Goal: Information Seeking & Learning: Check status

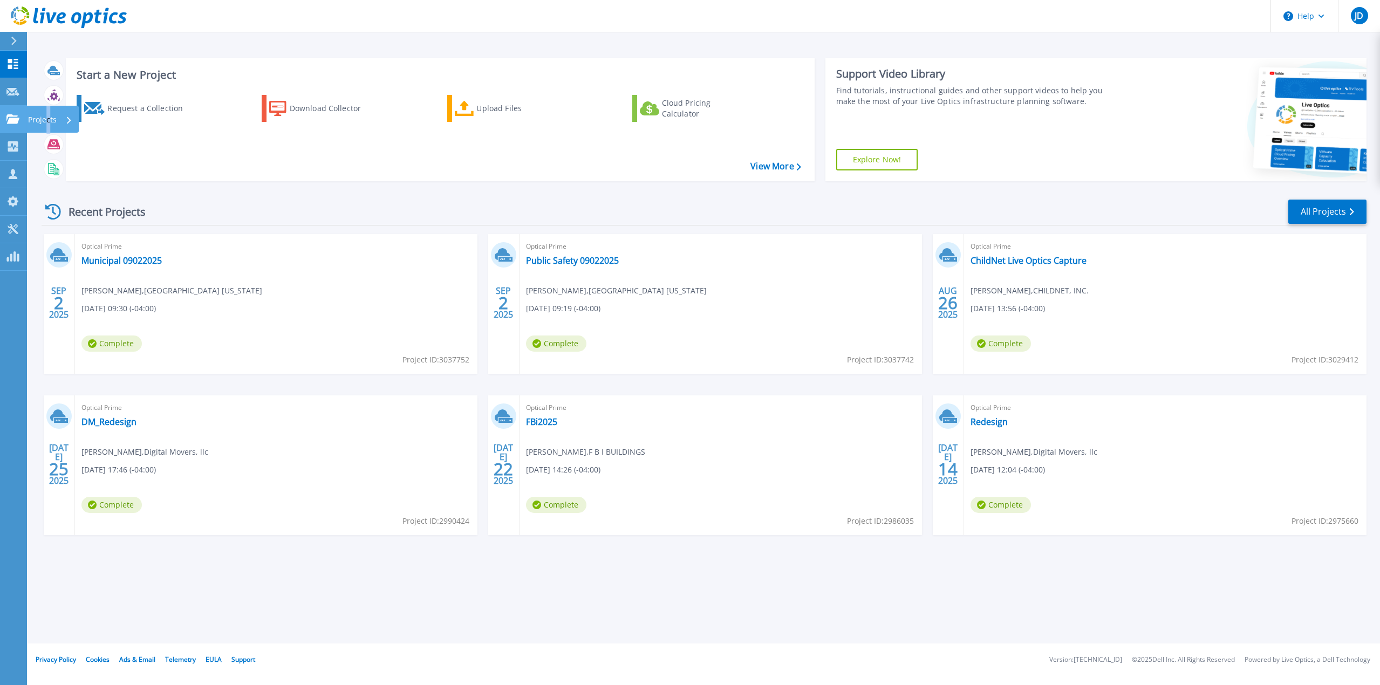
click at [49, 111] on p "Projects" at bounding box center [42, 120] width 29 height 28
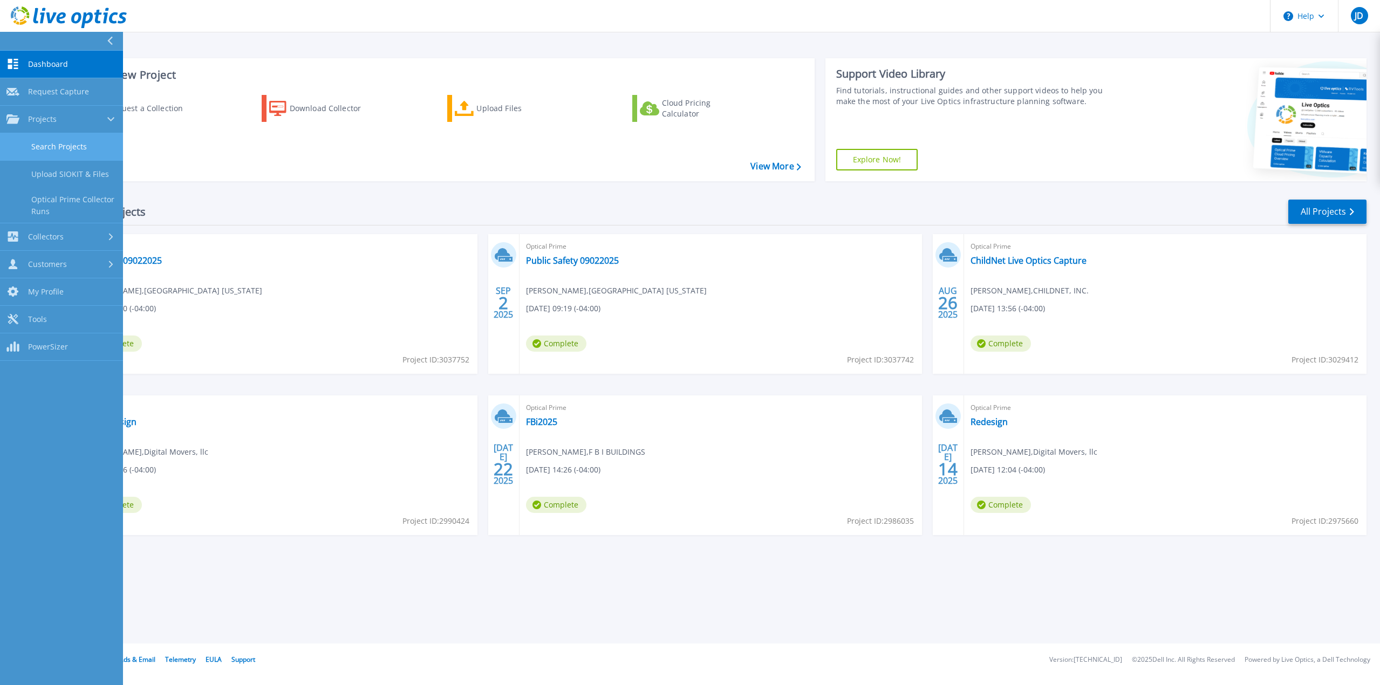
click at [71, 145] on link "Search Projects" at bounding box center [61, 147] width 123 height 28
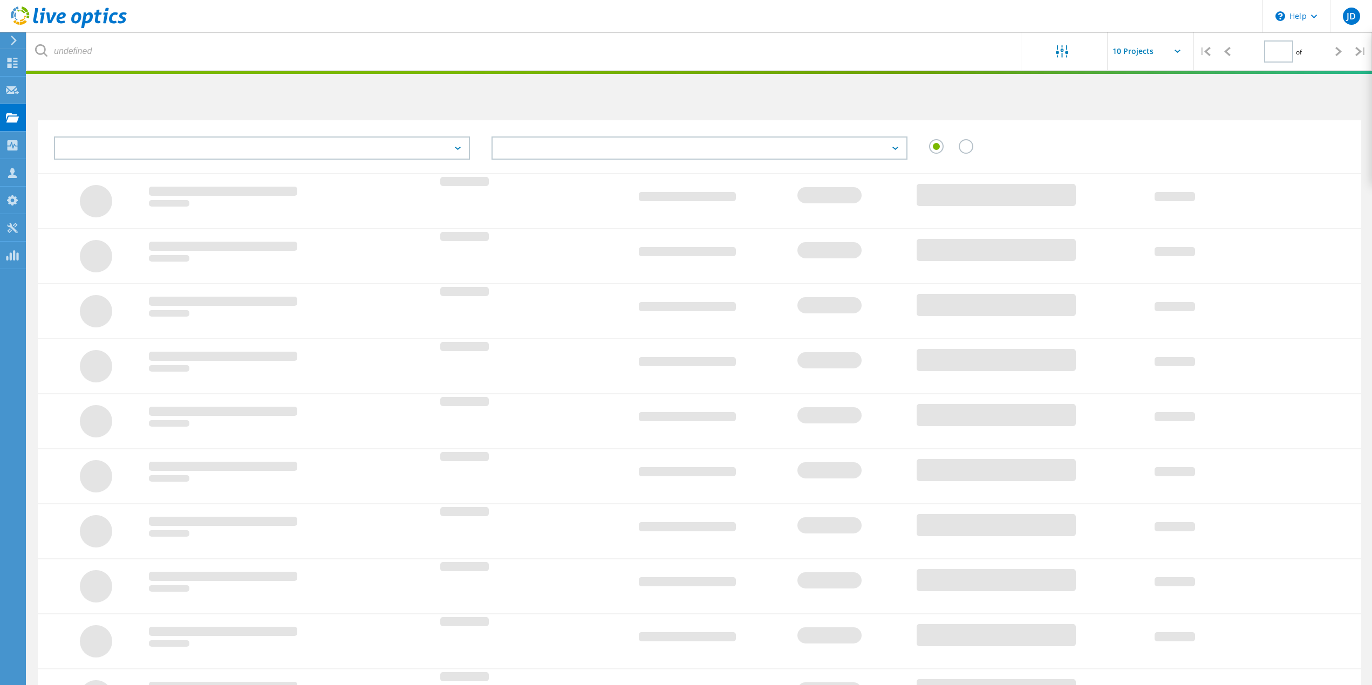
type input "1"
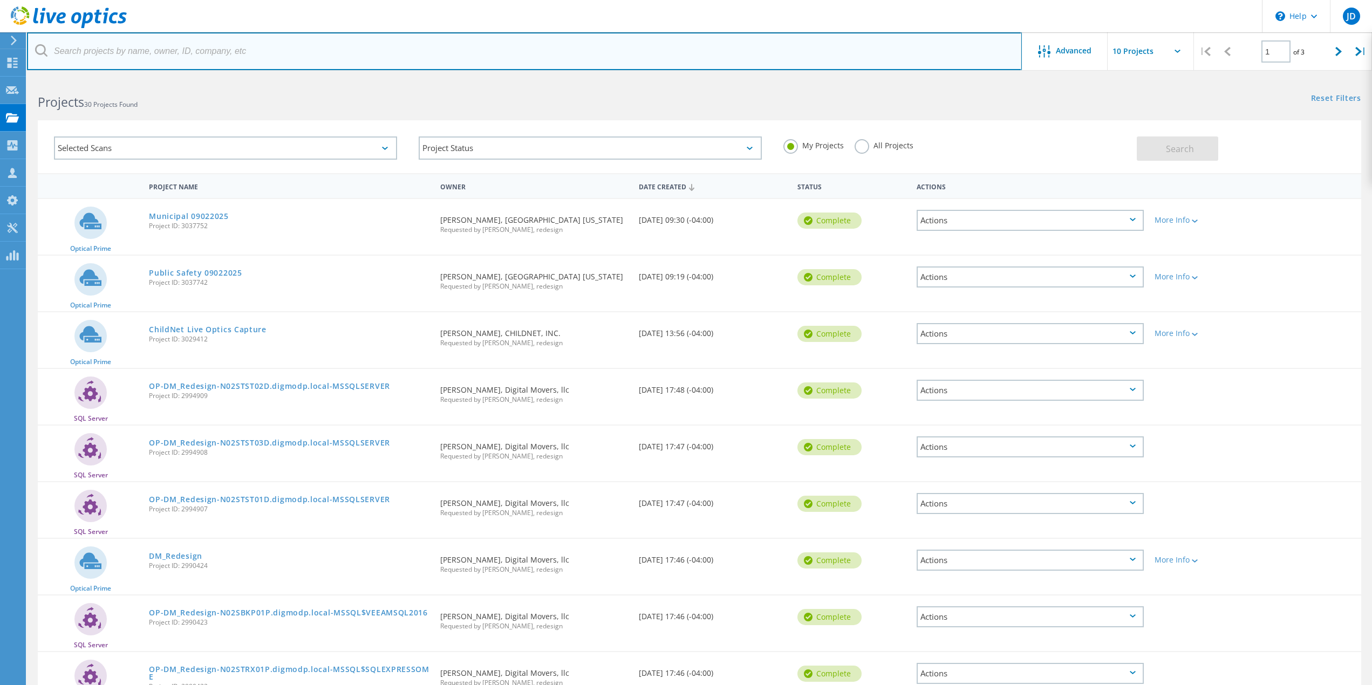
click at [136, 66] on input "text" at bounding box center [524, 51] width 995 height 38
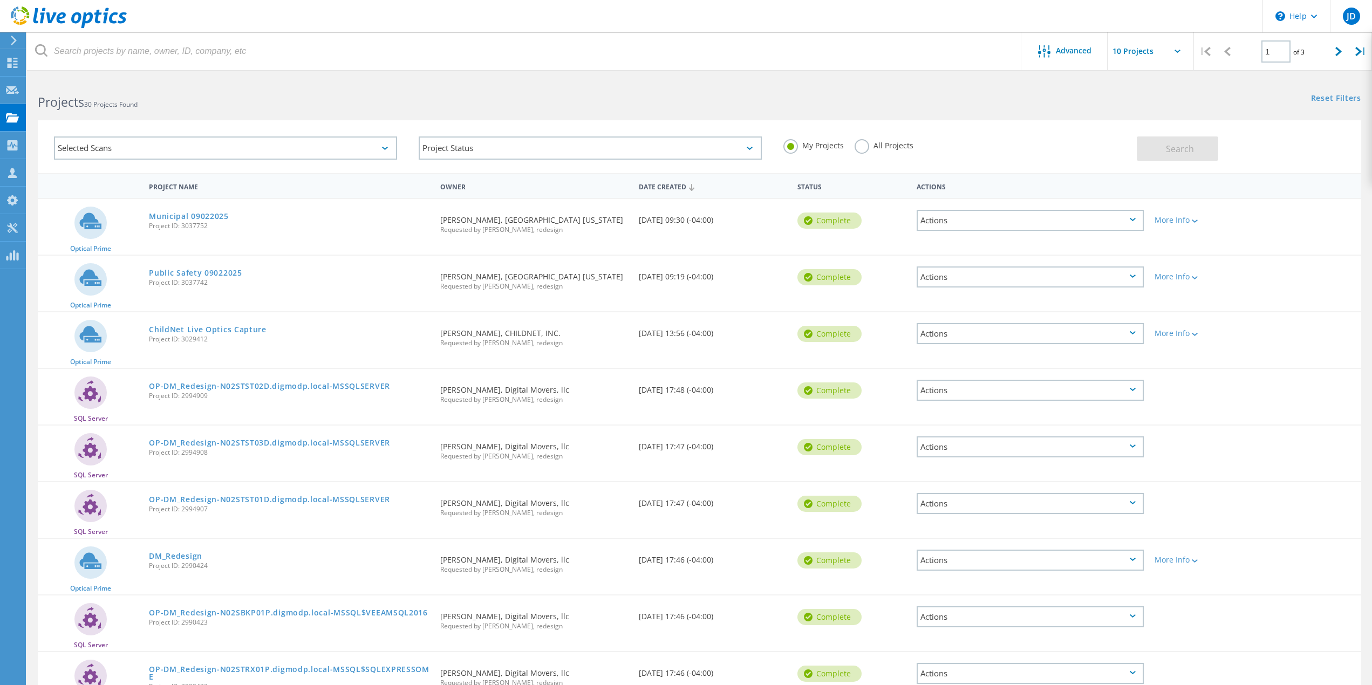
drag, startPoint x: 873, startPoint y: 146, endPoint x: 866, endPoint y: 141, distance: 8.2
click at [872, 146] on label "All Projects" at bounding box center [883, 144] width 59 height 10
click at [0, 0] on input "All Projects" at bounding box center [0, 0] width 0 height 0
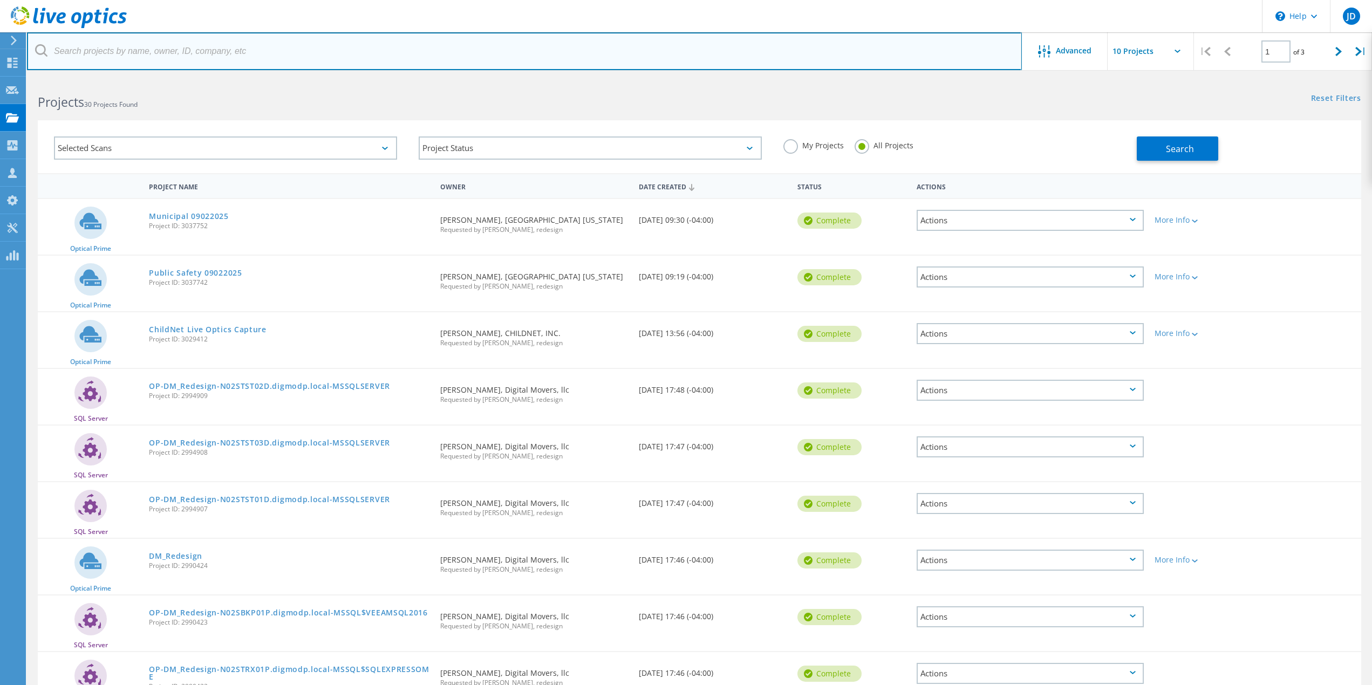
click at [196, 44] on input "text" at bounding box center [524, 51] width 995 height 38
paste input "frank.shin@okeeschools.org"
type input "frank.shin@okeeschools.org"
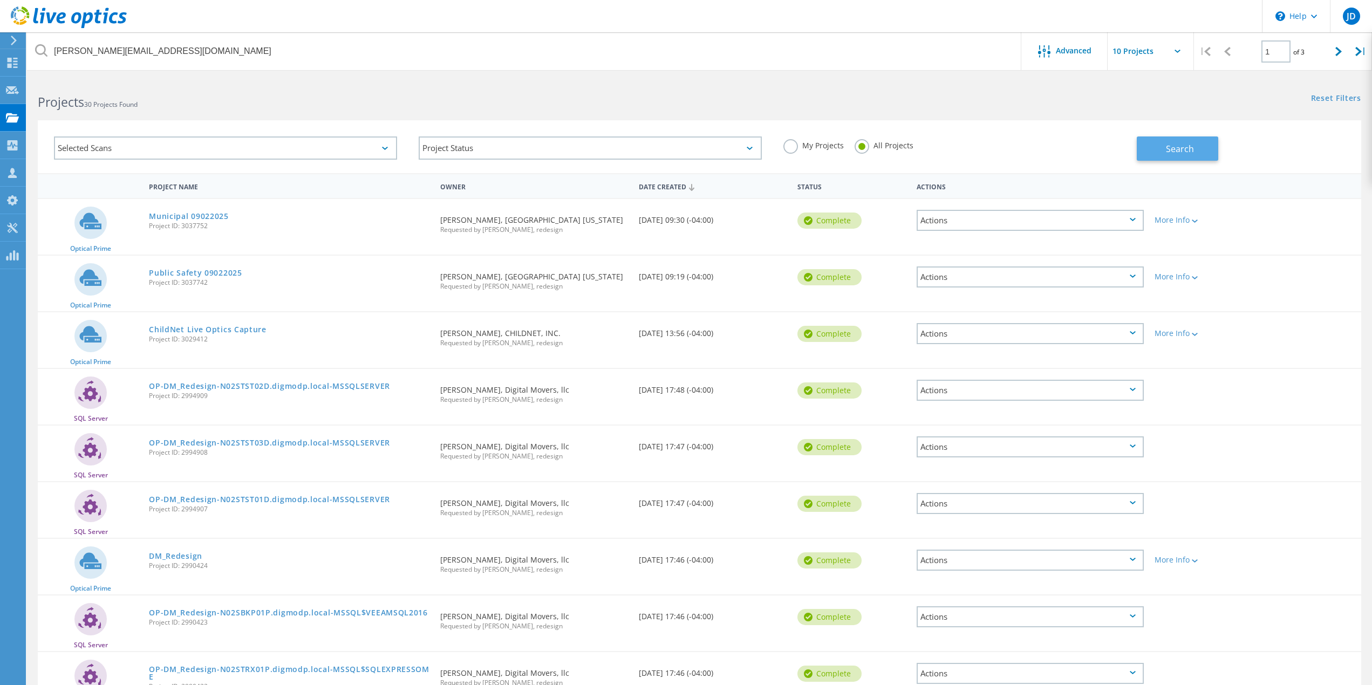
click at [1166, 146] on span "Search" at bounding box center [1180, 149] width 28 height 12
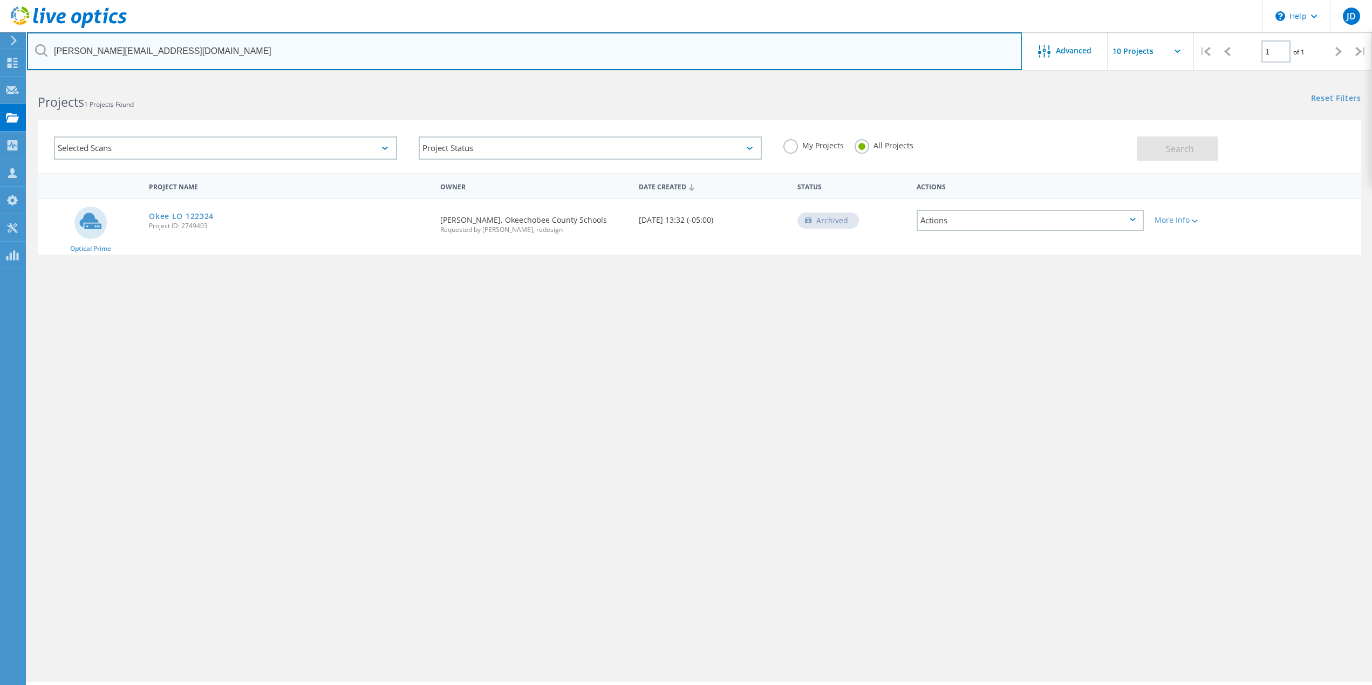
click at [174, 50] on input "frank.shin@okeeschools.org" at bounding box center [524, 51] width 995 height 38
drag, startPoint x: 172, startPoint y: 55, endPoint x: -29, endPoint y: 61, distance: 201.3
click at [0, 61] on html "\n Help Explore Helpful Articles Contact Support JD Partner Team Member Jake De…" at bounding box center [686, 357] width 1372 height 715
paste input "frank.shin@okee.k12.fl.us"
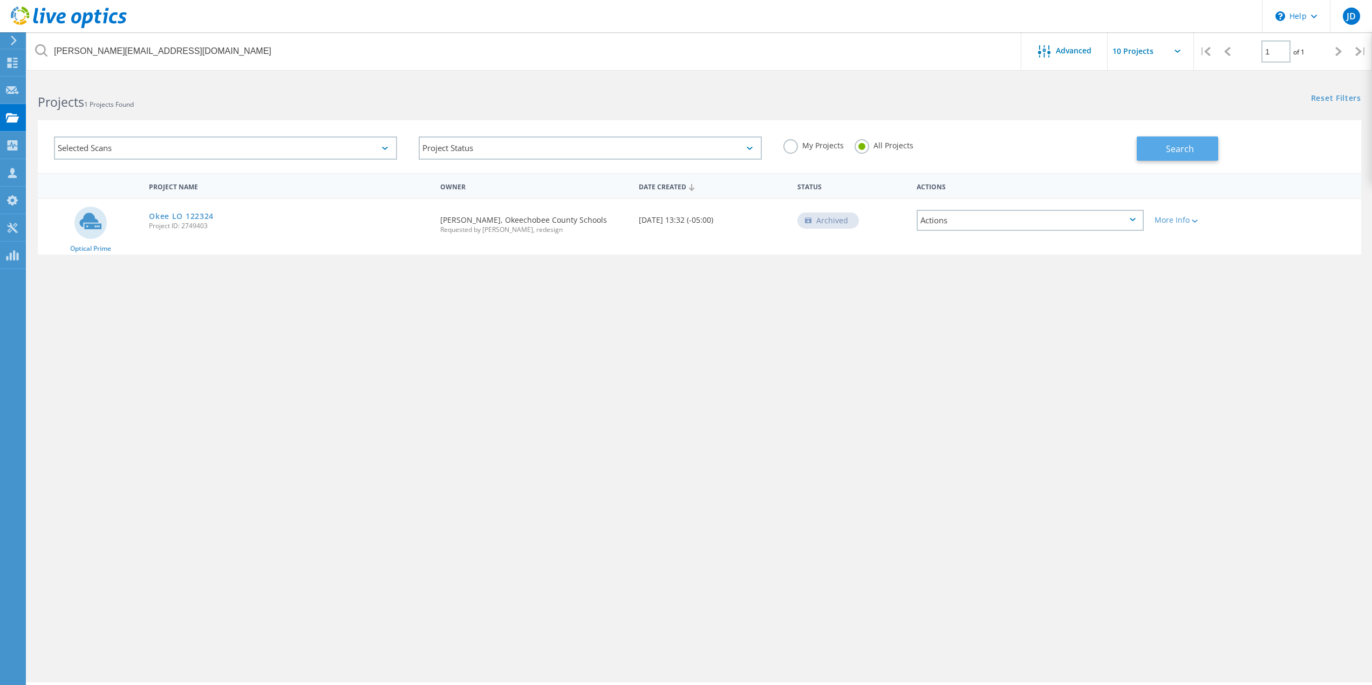
click at [1206, 147] on button "Search" at bounding box center [1177, 148] width 81 height 24
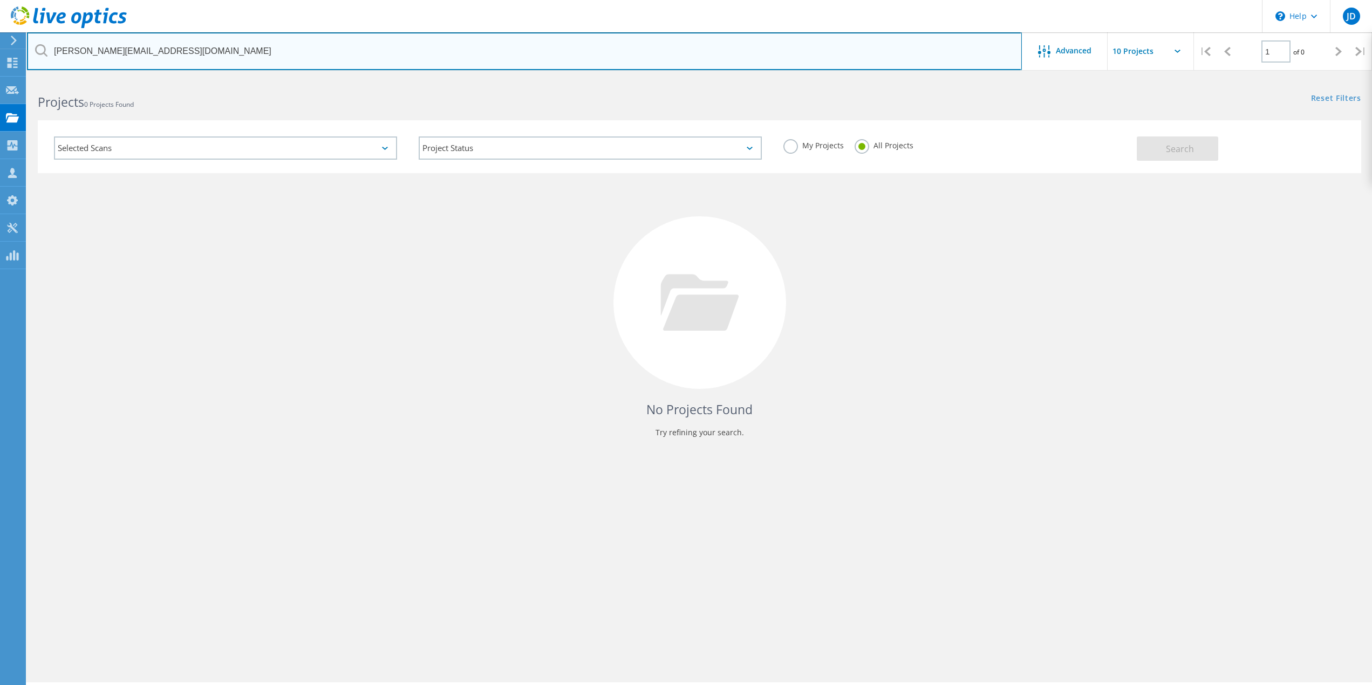
drag, startPoint x: 154, startPoint y: 49, endPoint x: 0, endPoint y: 47, distance: 154.3
click at [0, 78] on div "\n Help Explore Helpful Articles Contact Support JD Partner Team Member Jake De…" at bounding box center [686, 396] width 1372 height 636
type input "f"
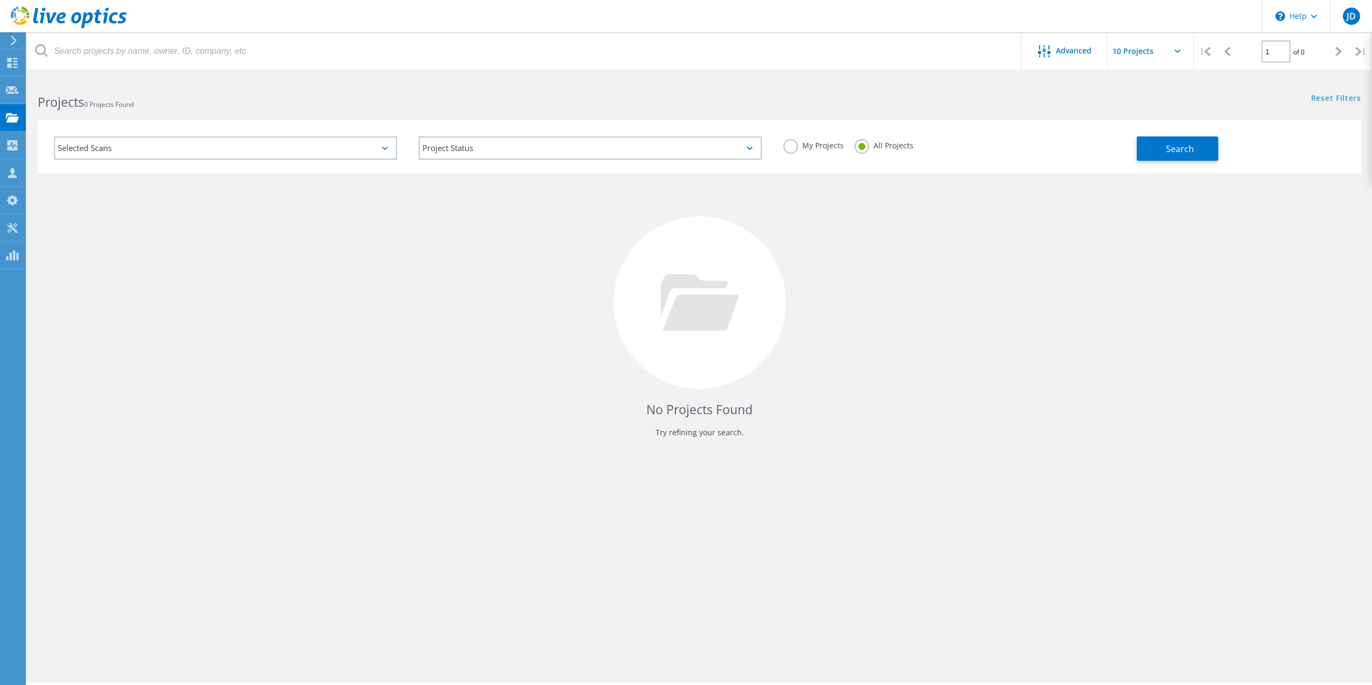
click at [33, 6] on div at bounding box center [63, 16] width 127 height 32
click at [37, 19] on icon at bounding box center [69, 17] width 116 height 22
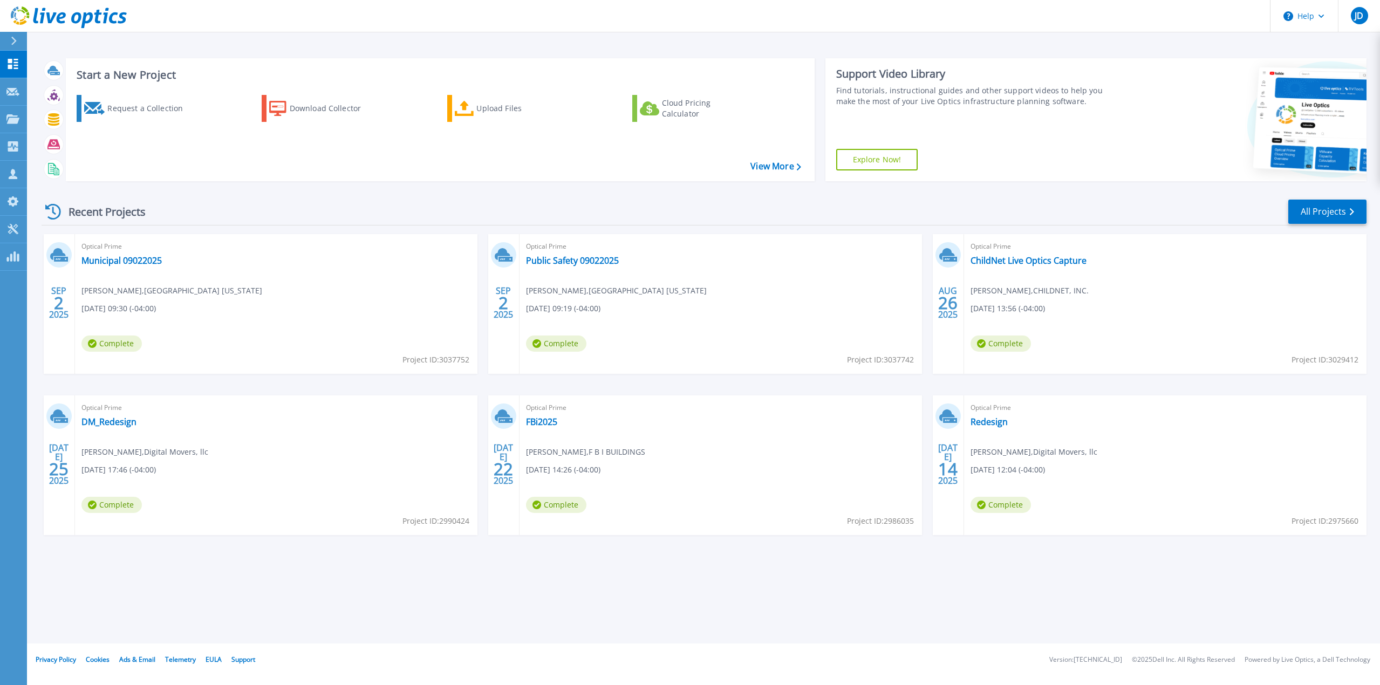
click at [459, 356] on span "Project ID: 3037752" at bounding box center [435, 360] width 67 height 12
copy span "3037752"
click at [43, 120] on p "Projects" at bounding box center [42, 120] width 29 height 28
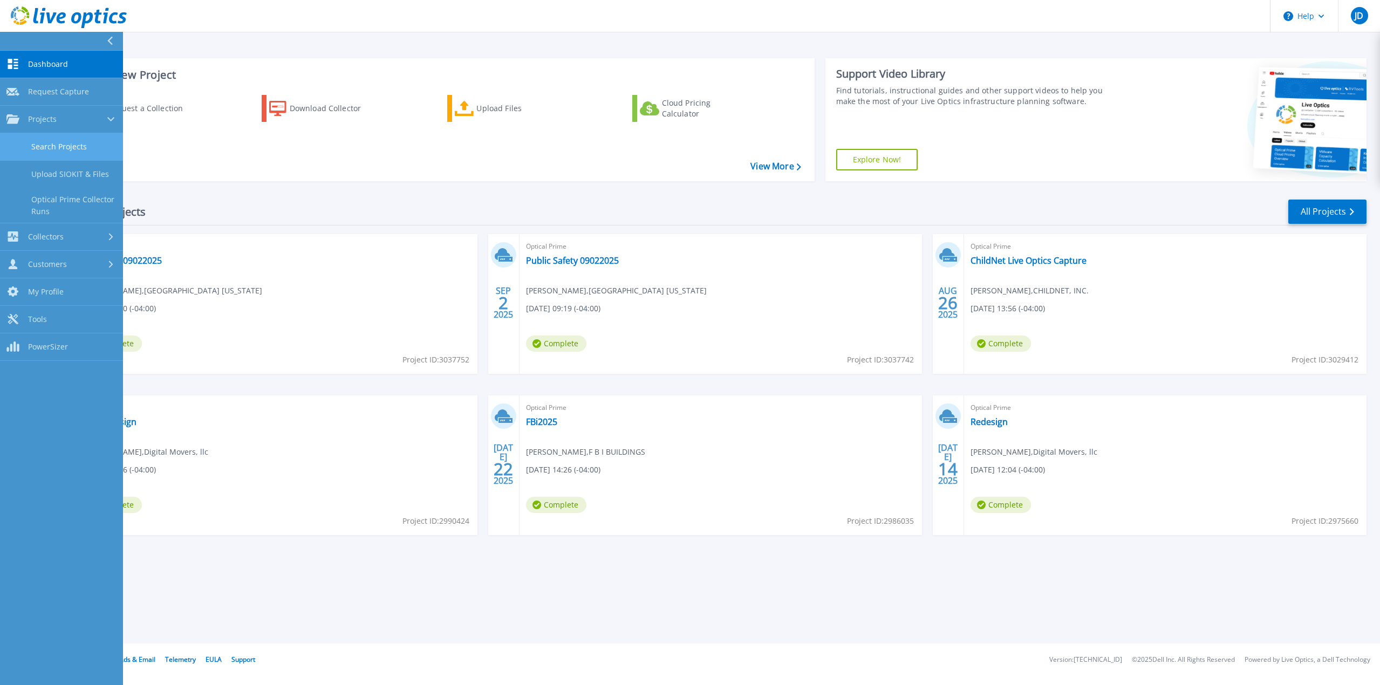
click at [80, 142] on link "Search Projects" at bounding box center [61, 147] width 123 height 28
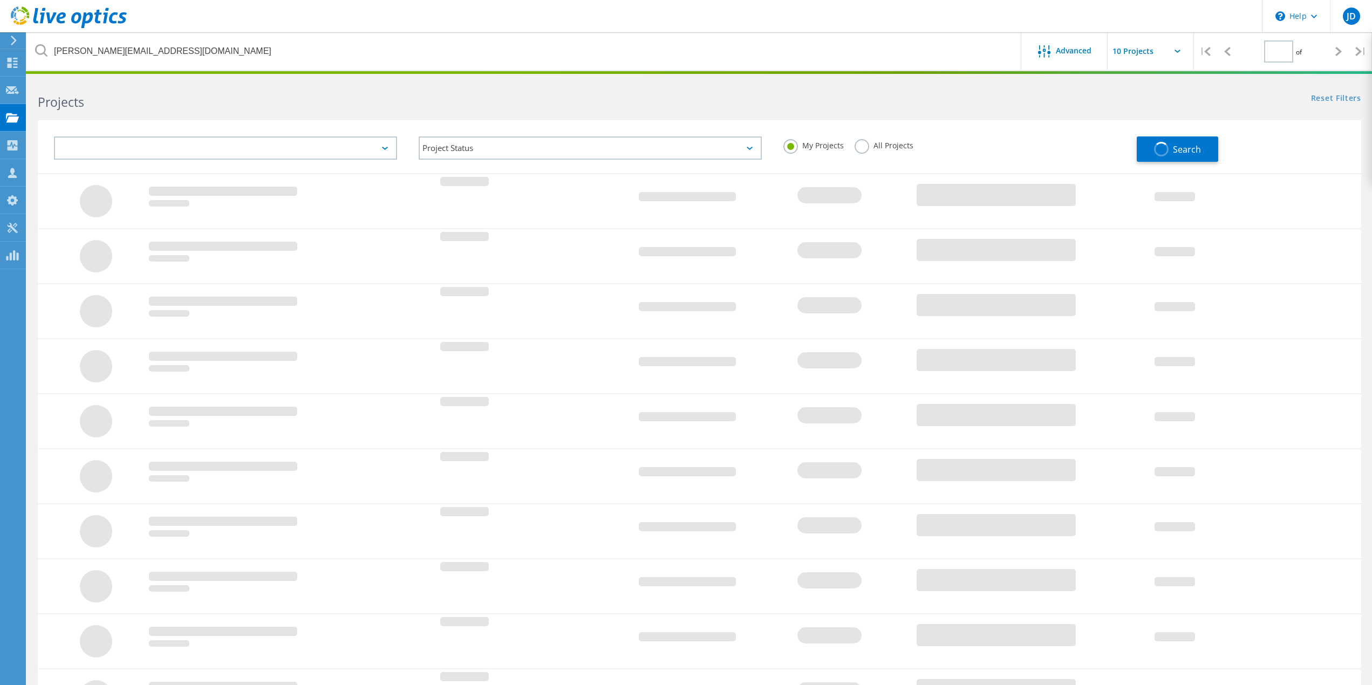
type input "1"
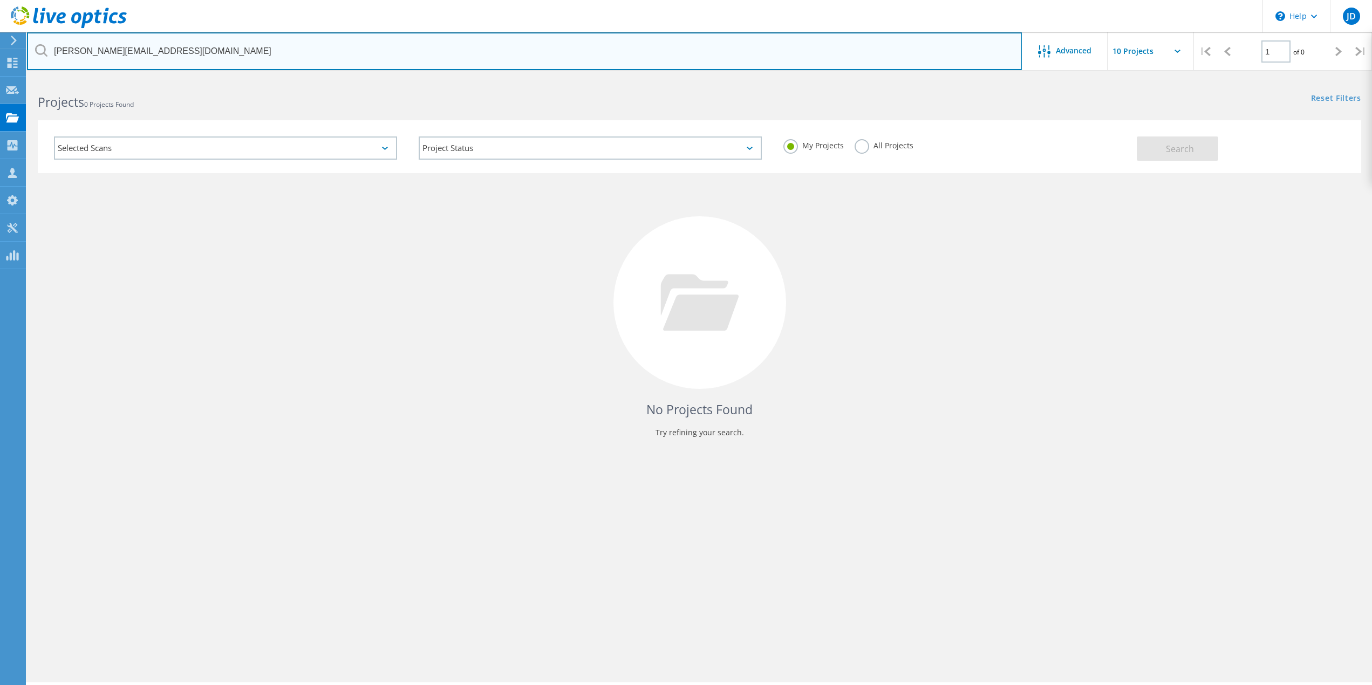
drag, startPoint x: 173, startPoint y: 47, endPoint x: -28, endPoint y: 33, distance: 200.6
click at [0, 33] on html "\n Help Explore Helpful Articles Contact Support JD Partner Team Member [PERSON…" at bounding box center [686, 357] width 1372 height 715
paste input "3037752"
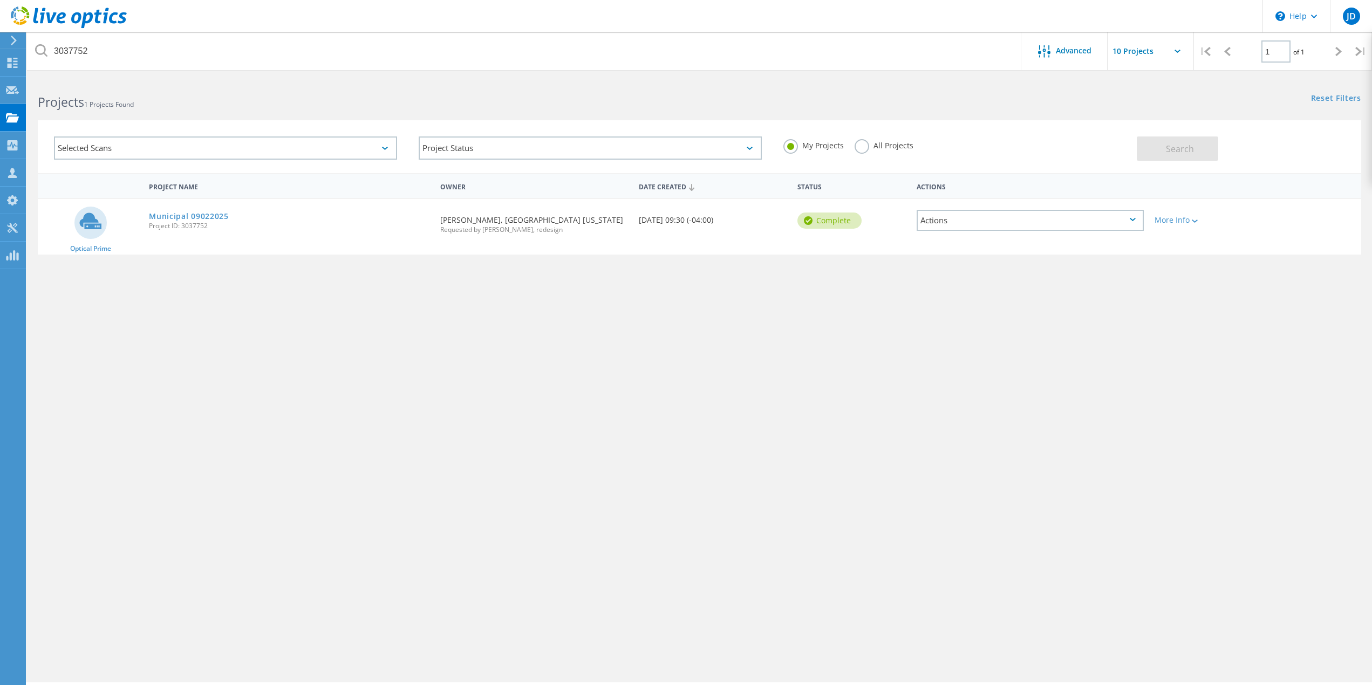
click at [900, 146] on label "All Projects" at bounding box center [883, 144] width 59 height 10
click at [0, 0] on input "All Projects" at bounding box center [0, 0] width 0 height 0
click at [1170, 150] on span "Search" at bounding box center [1180, 149] width 28 height 12
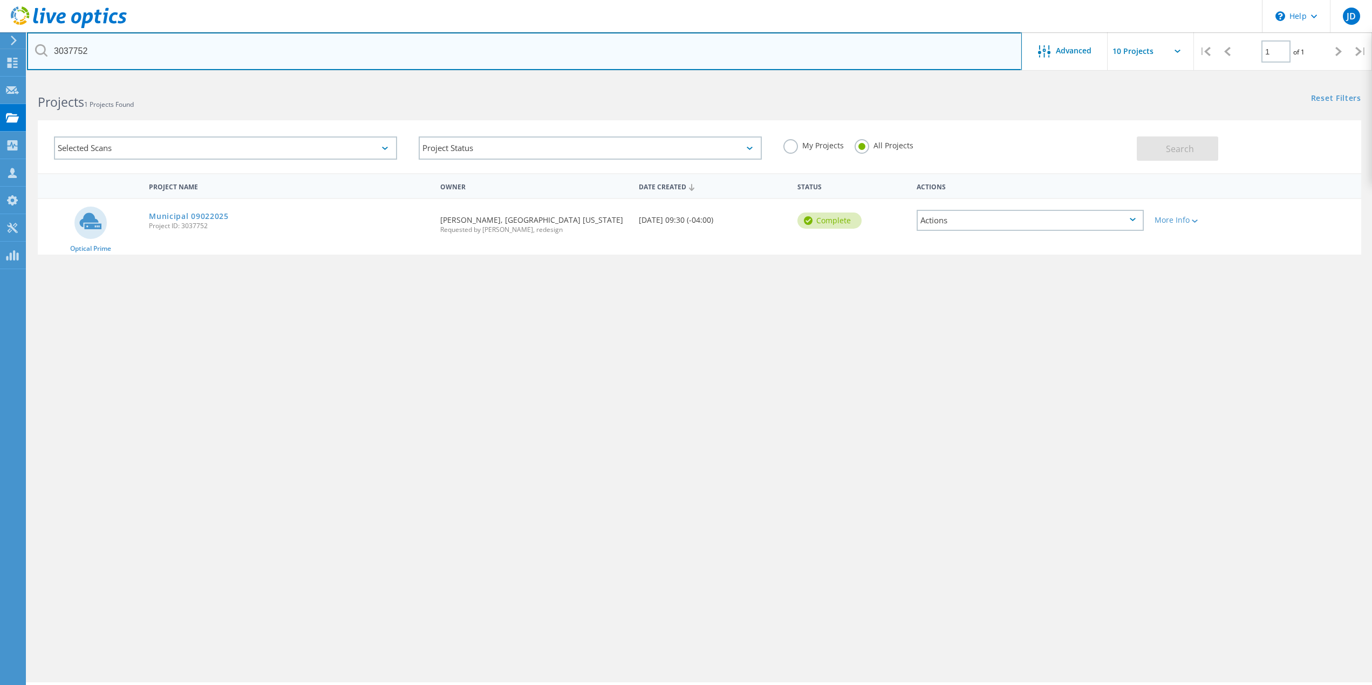
click at [101, 51] on input "3037752" at bounding box center [524, 51] width 995 height 38
drag, startPoint x: 71, startPoint y: 51, endPoint x: 2, endPoint y: 54, distance: 69.7
click at [28, 52] on input "3037752" at bounding box center [524, 51] width 995 height 38
type input "3043624"
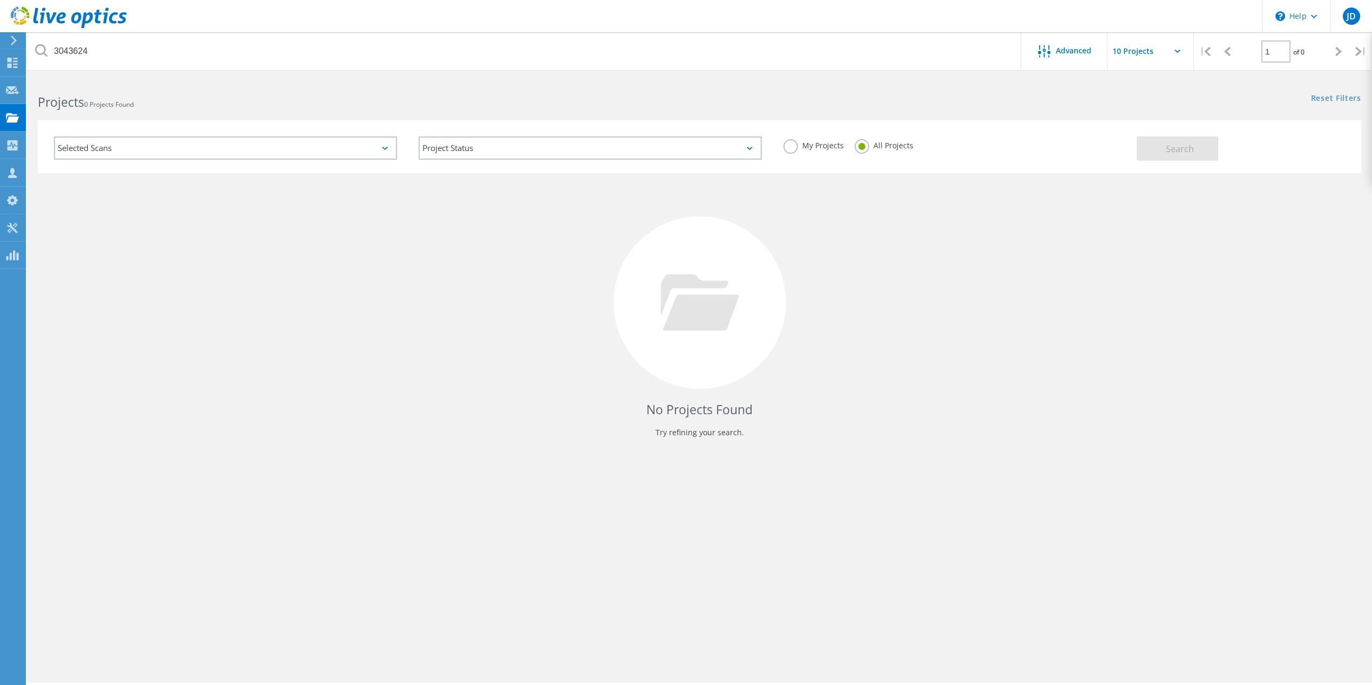
click at [314, 146] on div "Selected Scans" at bounding box center [225, 147] width 343 height 23
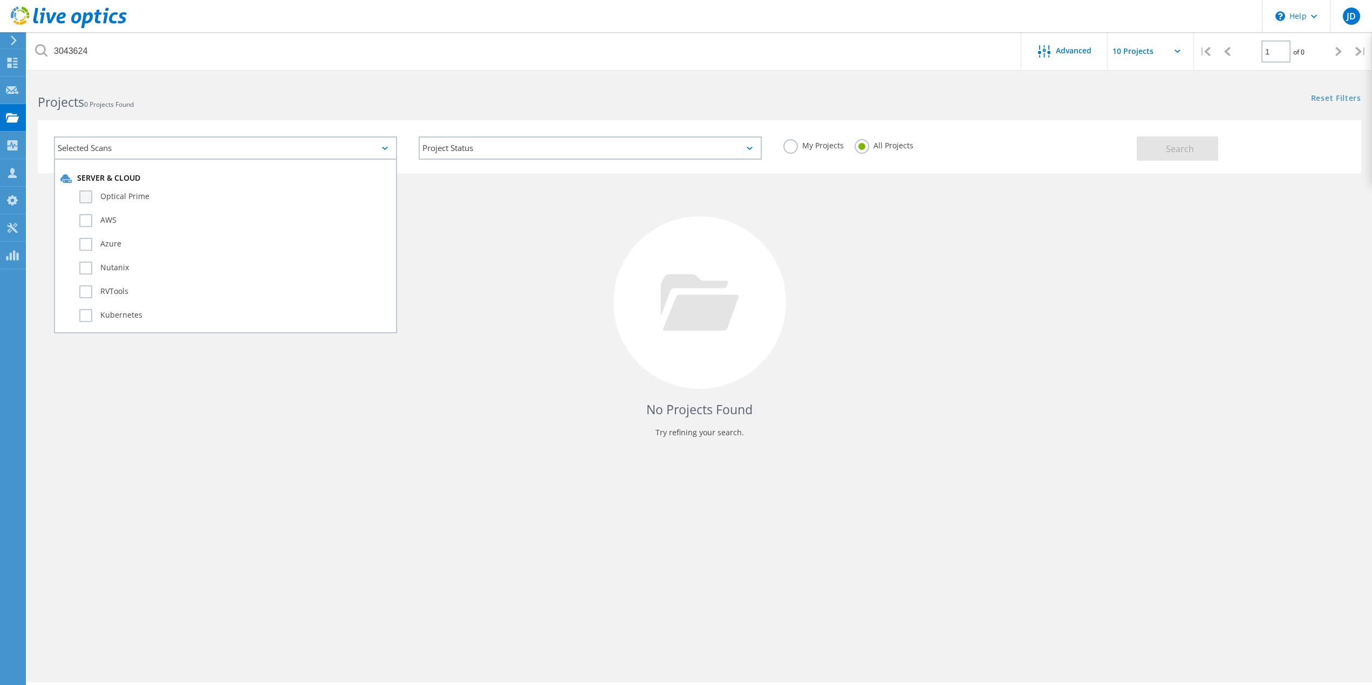
click at [129, 197] on label "Optical Prime" at bounding box center [234, 196] width 311 height 13
click at [0, 0] on input "Optical Prime" at bounding box center [0, 0] width 0 height 0
drag, startPoint x: 1229, startPoint y: 152, endPoint x: 1200, endPoint y: 153, distance: 29.1
click at [1213, 152] on div "Search" at bounding box center [1246, 143] width 218 height 35
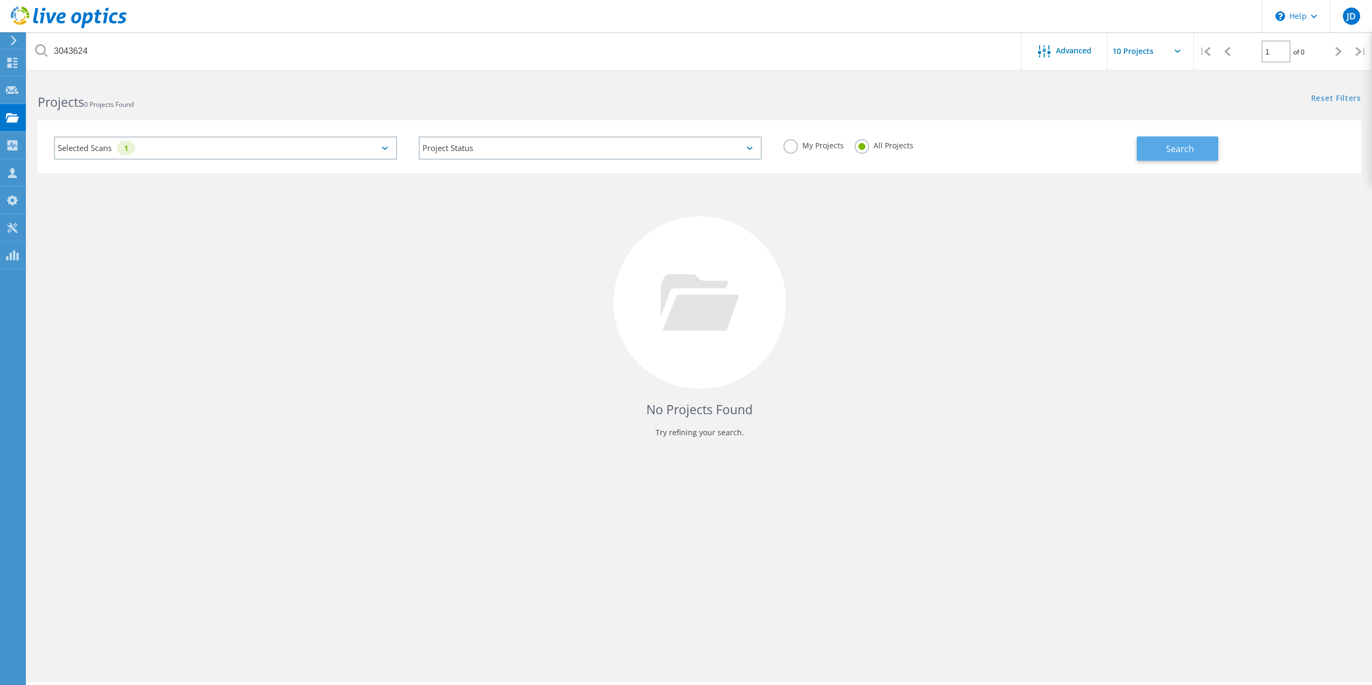
click at [1200, 153] on button "Search" at bounding box center [1177, 148] width 81 height 24
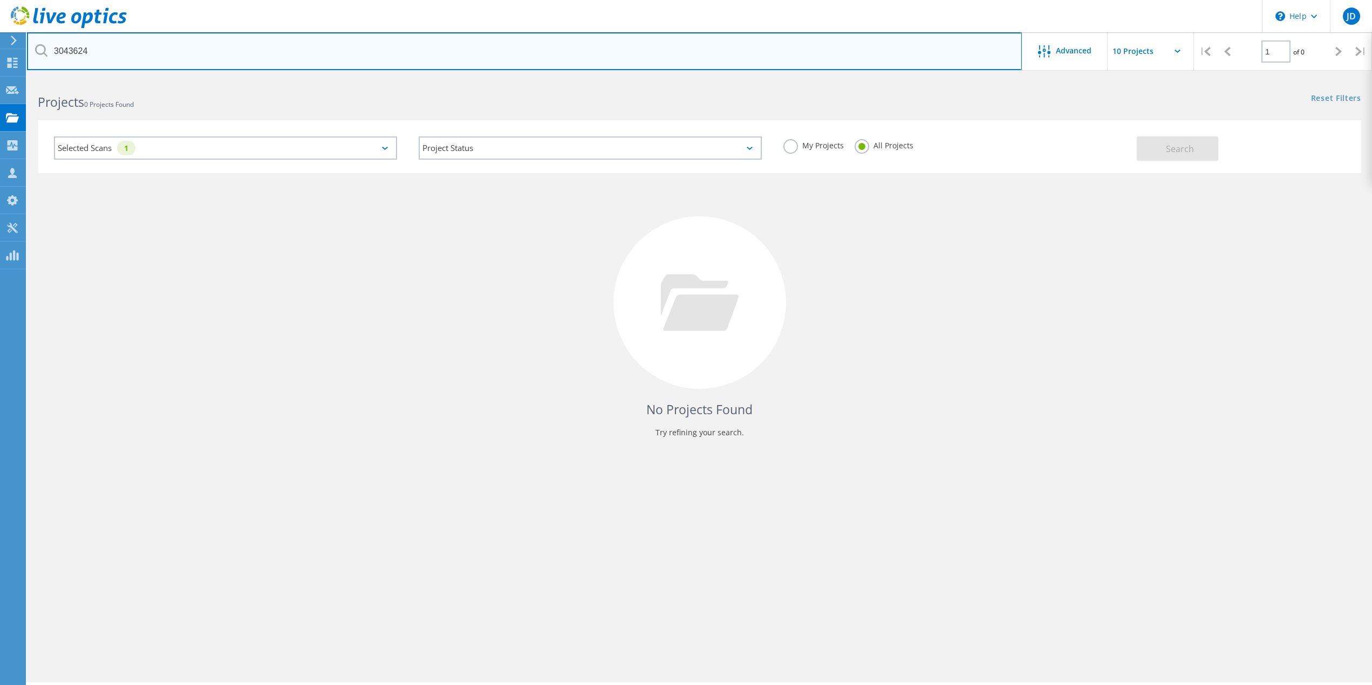
drag, startPoint x: 23, startPoint y: 56, endPoint x: -11, endPoint y: 50, distance: 34.6
click at [0, 50] on html "\n Help Explore Helpful Articles Contact Support JD Partner Team Member Jake De…" at bounding box center [686, 357] width 1372 height 715
type input "okeeschooldistrict"
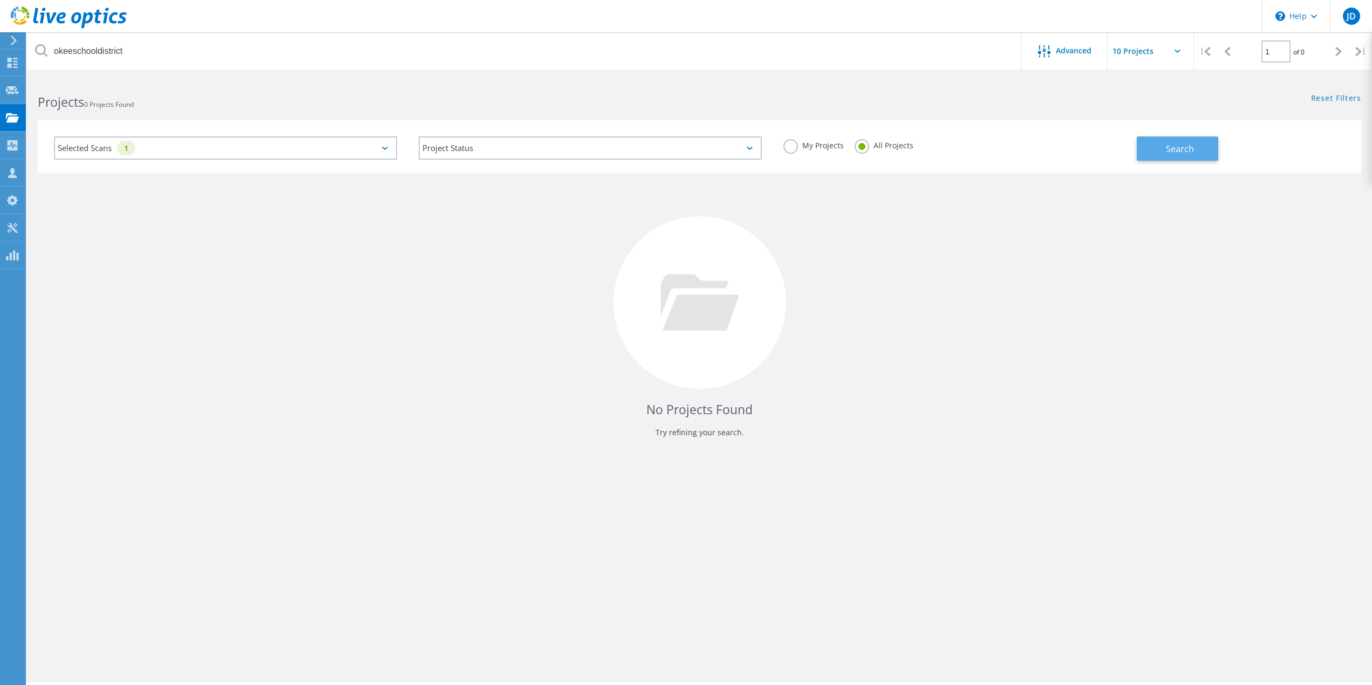
click at [1148, 139] on button "Search" at bounding box center [1177, 148] width 81 height 24
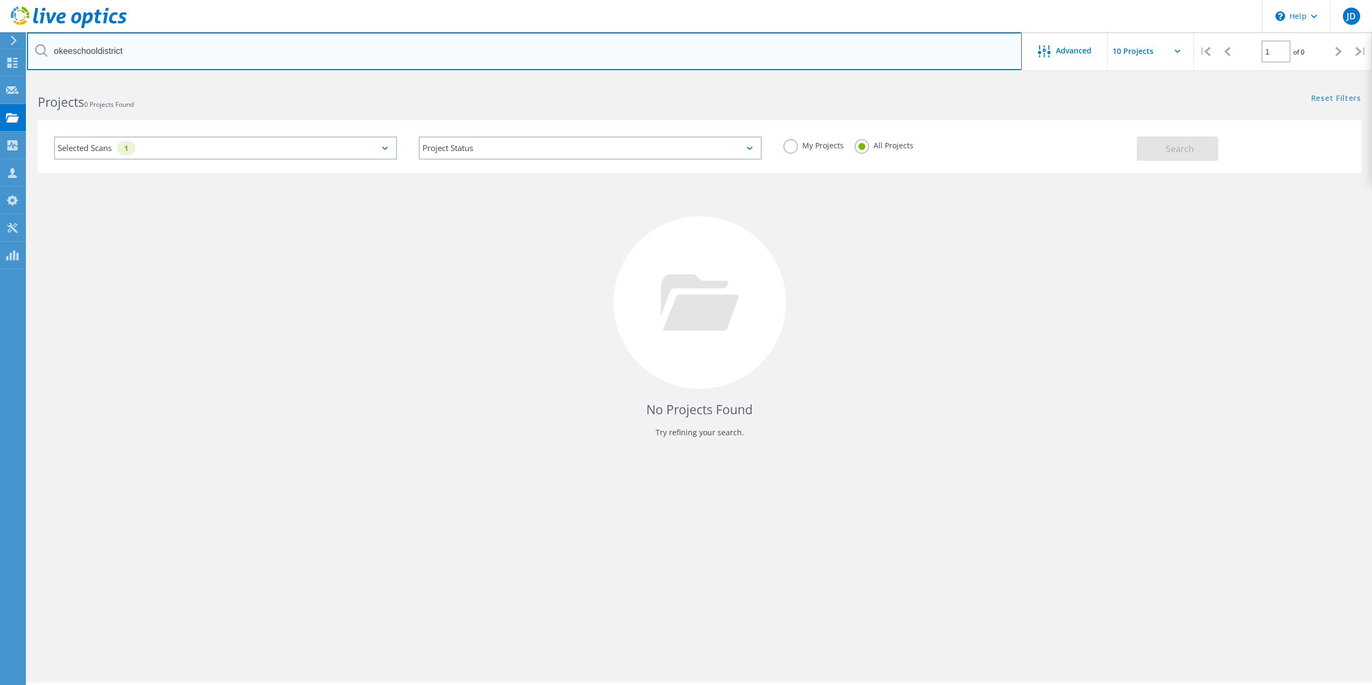
click at [1007, 40] on input "okeeschooldistrict" at bounding box center [524, 51] width 995 height 38
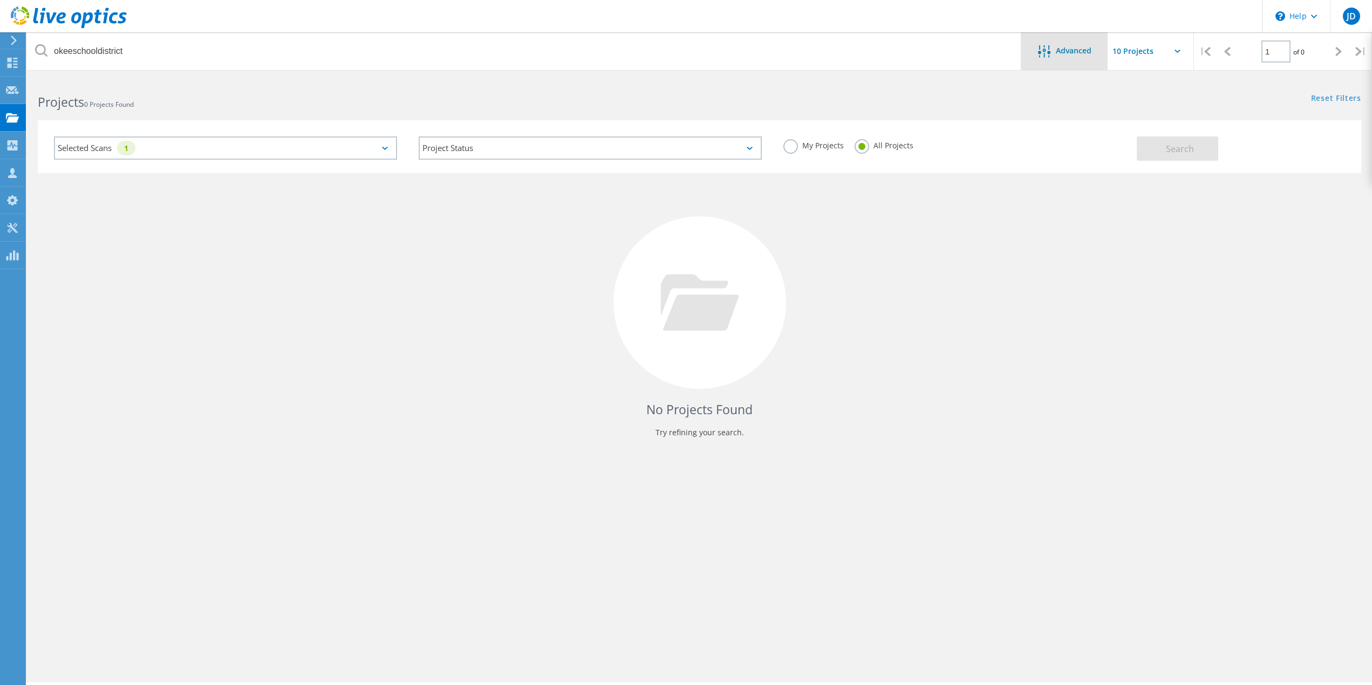
click at [1040, 47] on icon at bounding box center [1044, 51] width 12 height 12
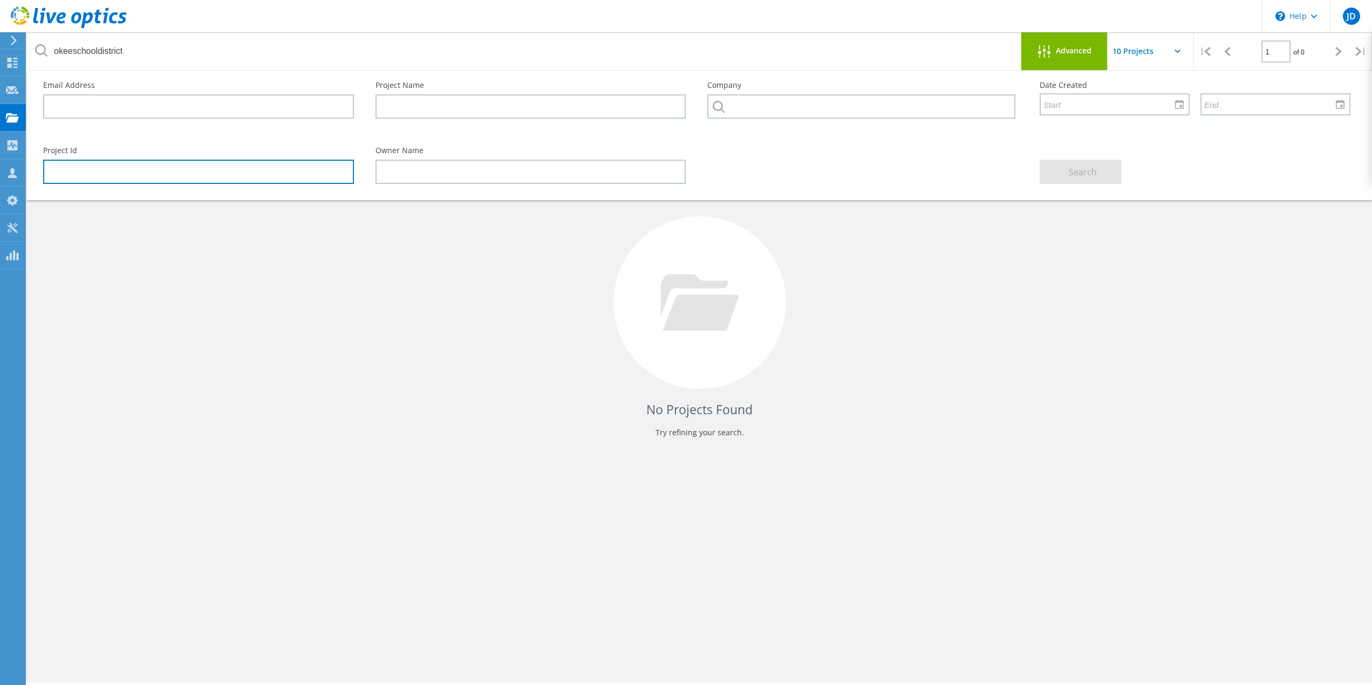
click at [117, 162] on input "text" at bounding box center [198, 172] width 311 height 24
drag, startPoint x: 1078, startPoint y: 102, endPoint x: 866, endPoint y: 81, distance: 213.0
click at [1077, 102] on input "text" at bounding box center [1111, 104] width 140 height 20
click at [747, 104] on input "text" at bounding box center [861, 106] width 308 height 24
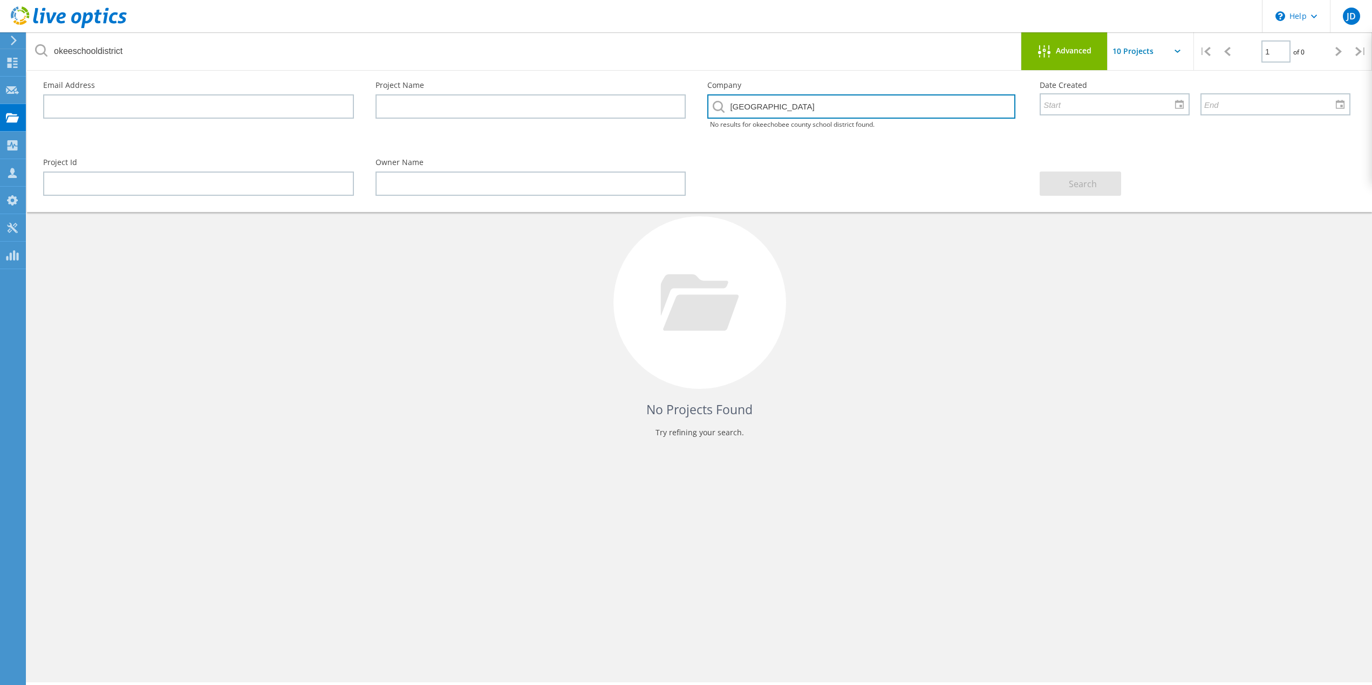
click at [895, 107] on input "okeechobee county school district" at bounding box center [861, 106] width 308 height 24
type input "okeechobee county school district"
click at [901, 137] on div "Company okeechobee county school district No results for okeechobee county scho…" at bounding box center [862, 109] width 332 height 77
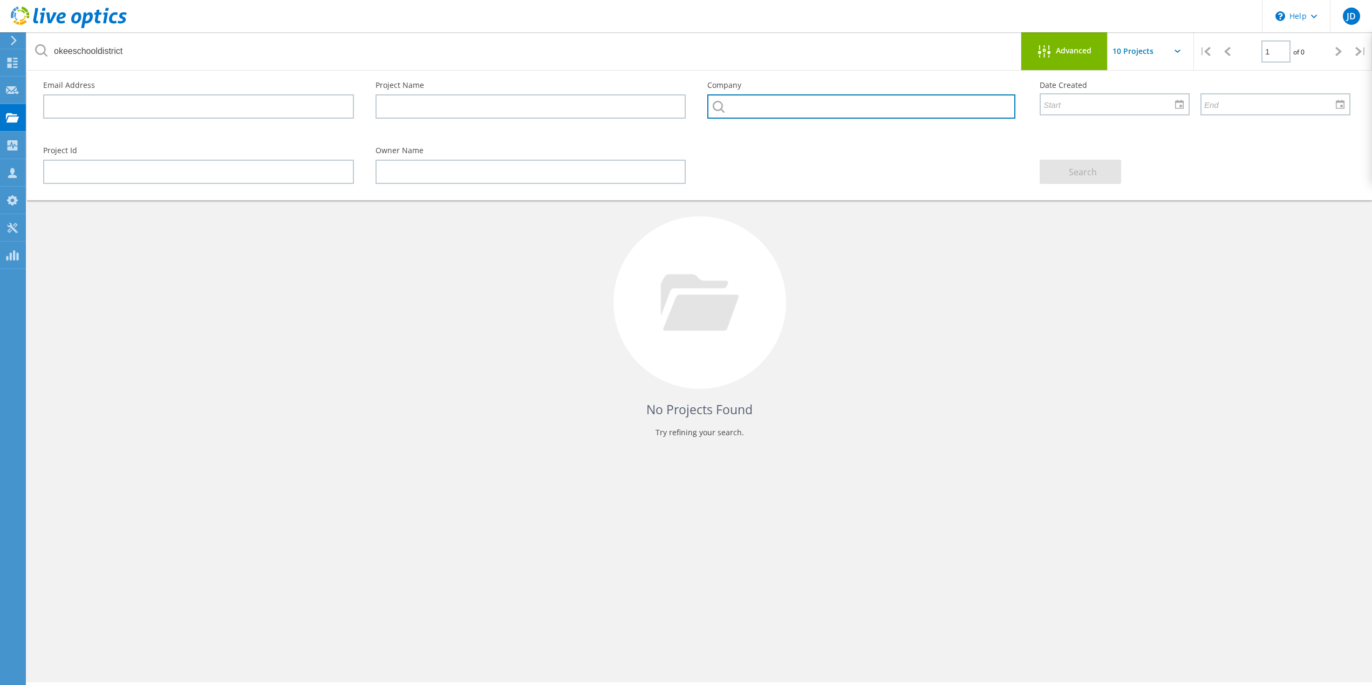
click at [856, 111] on input "text" at bounding box center [861, 106] width 308 height 24
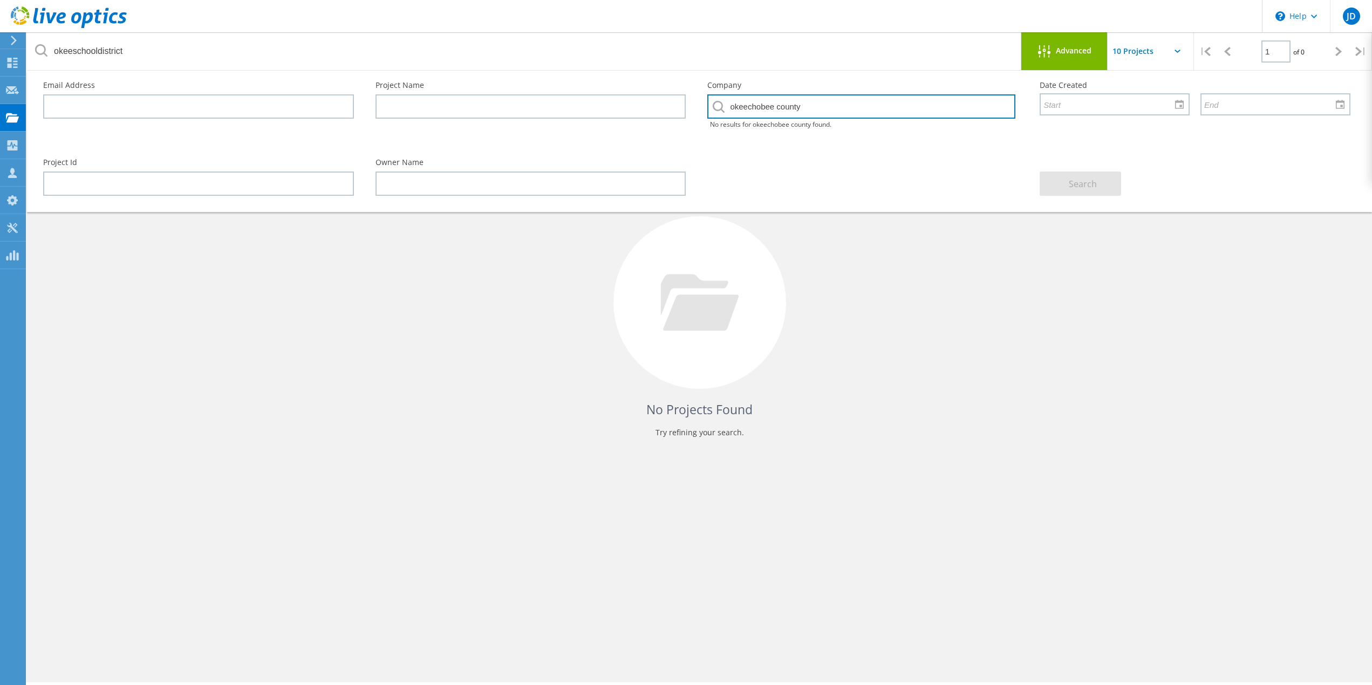
type input "okeechobee"
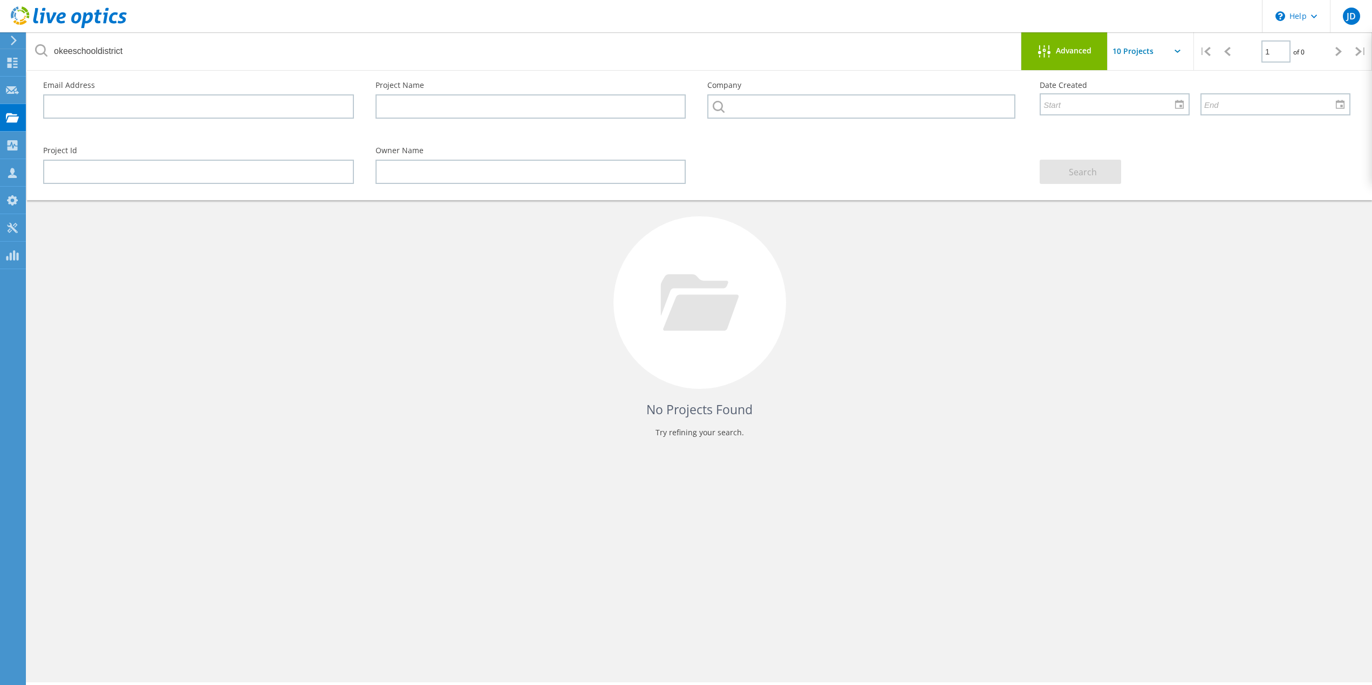
click at [1240, 259] on div "No Projects Found Try refining your search." at bounding box center [699, 312] width 1323 height 279
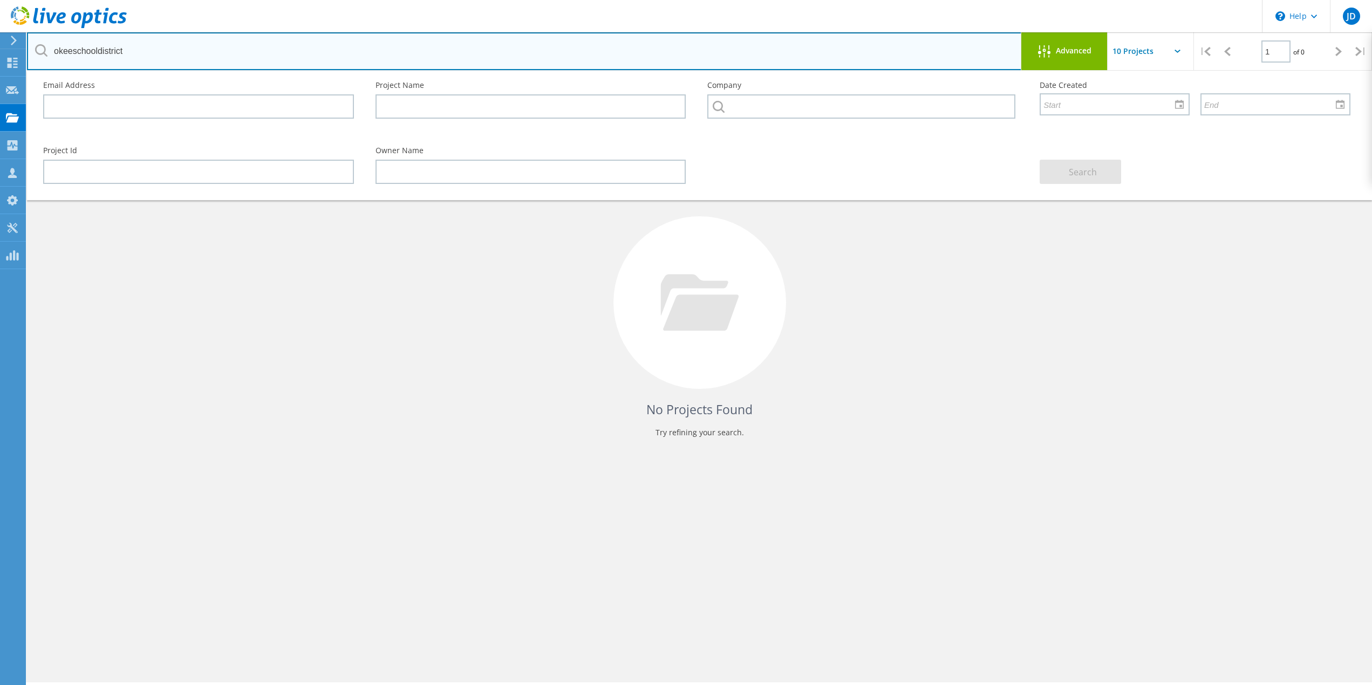
drag, startPoint x: 172, startPoint y: 56, endPoint x: -94, endPoint y: 59, distance: 265.9
click at [0, 59] on html "\n Help Explore Helpful Articles Contact Support JD Partner Team Member Jake De…" at bounding box center [686, 357] width 1372 height 715
type input "hair"
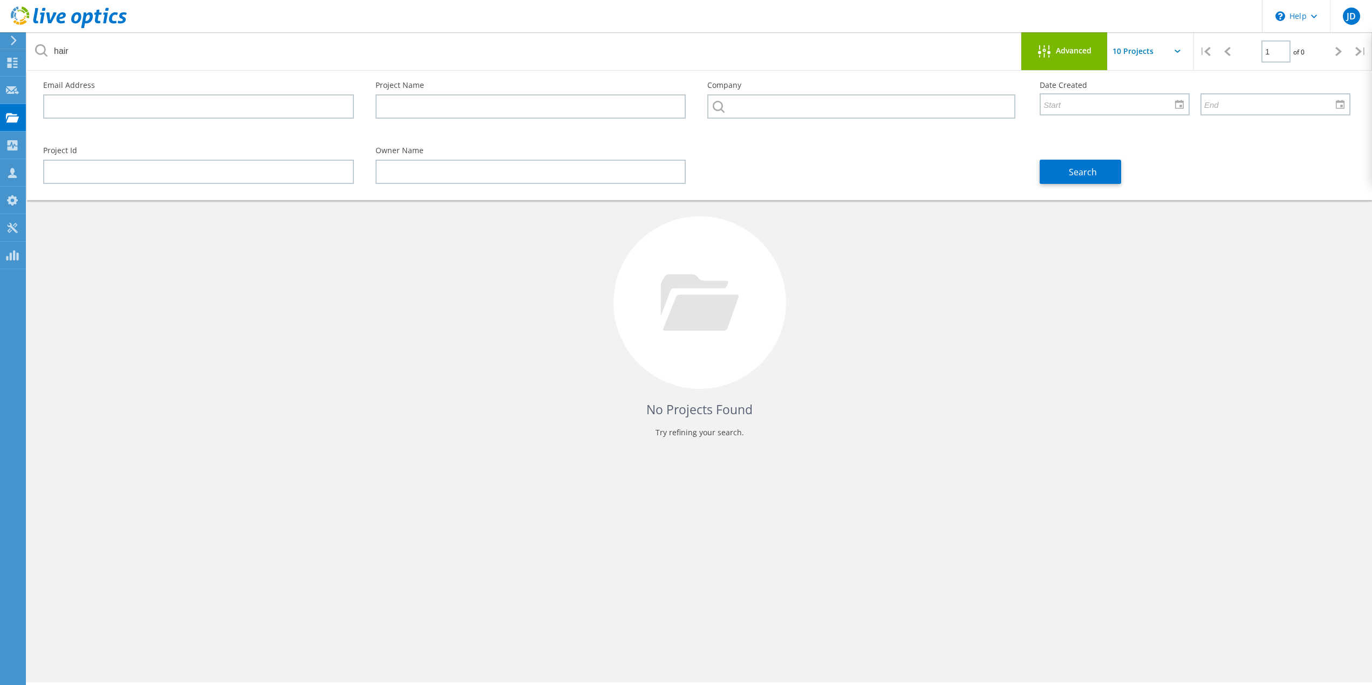
click at [778, 213] on div "No Projects Found Try refining your search." at bounding box center [699, 312] width 1323 height 279
click at [771, 114] on input "text" at bounding box center [861, 106] width 308 height 24
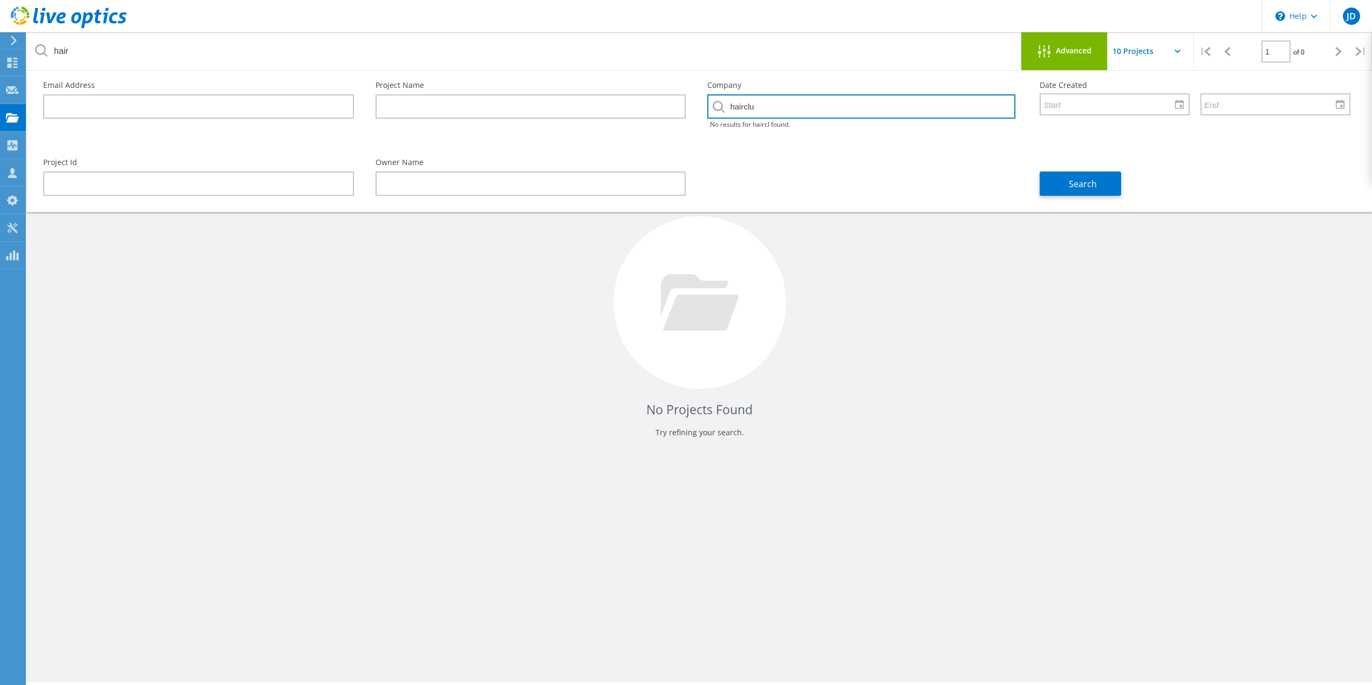
type input "hairclub"
type input "hair club"
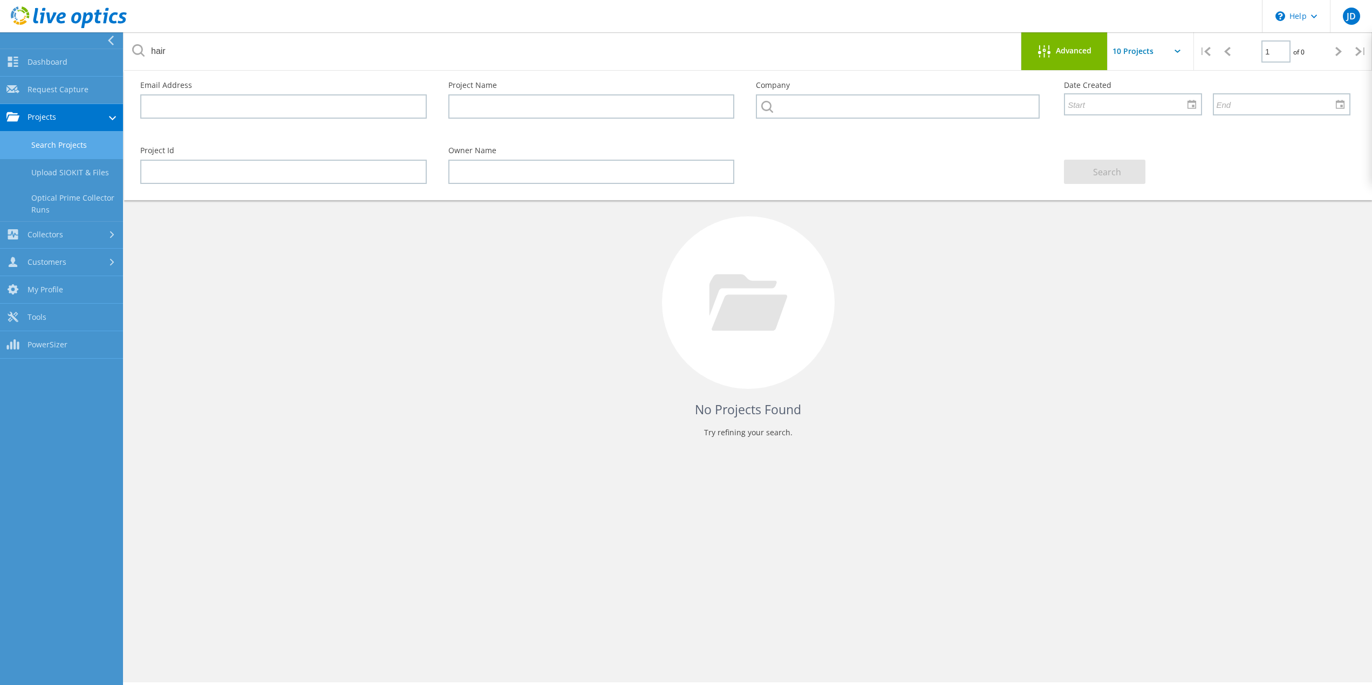
click at [111, 17] on use at bounding box center [69, 17] width 116 height 22
